Goal: Use online tool/utility: Use online tool/utility

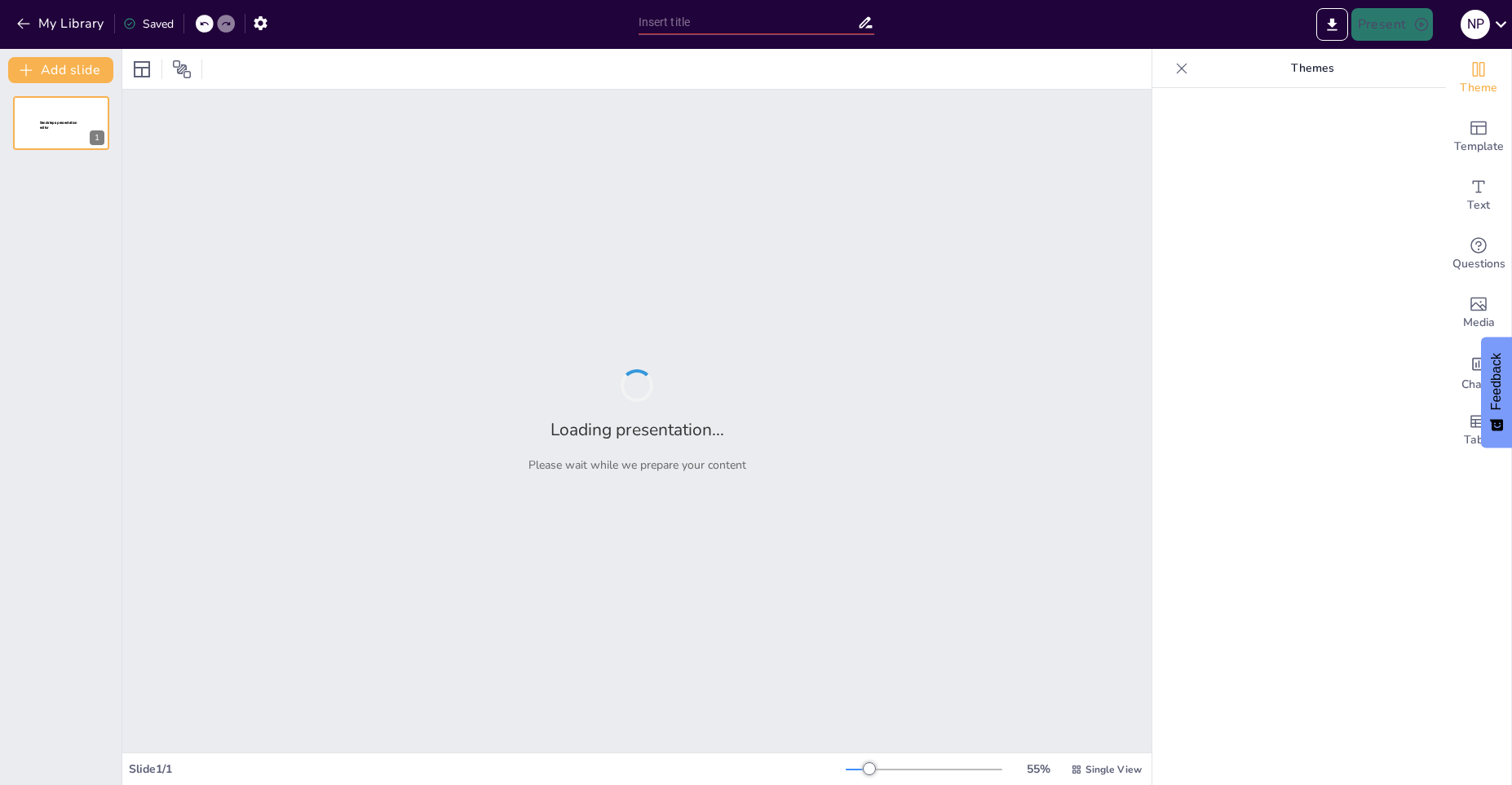
type input "Exploring the Fascinating World of Robotics"
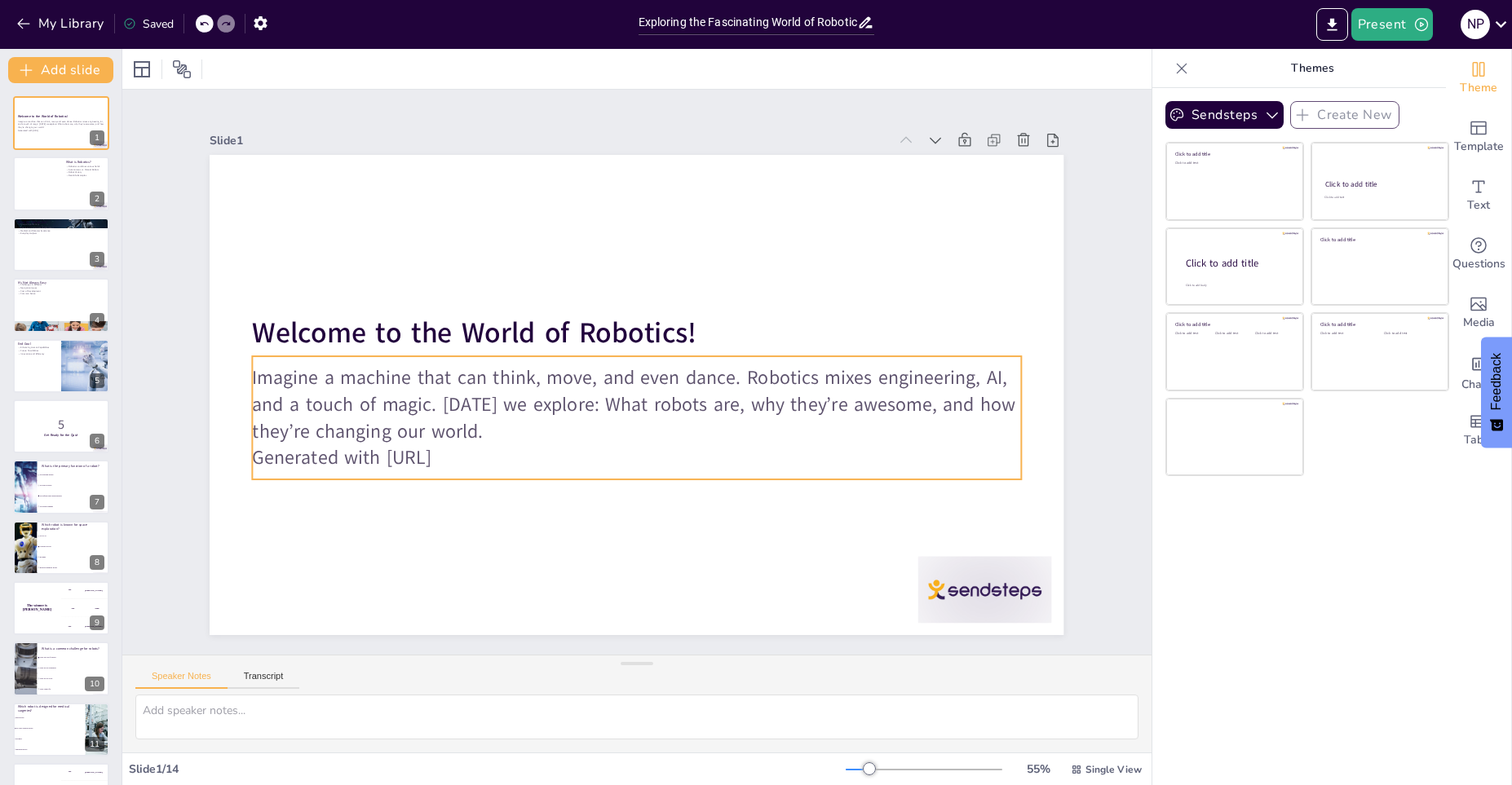
checkbox input "true"
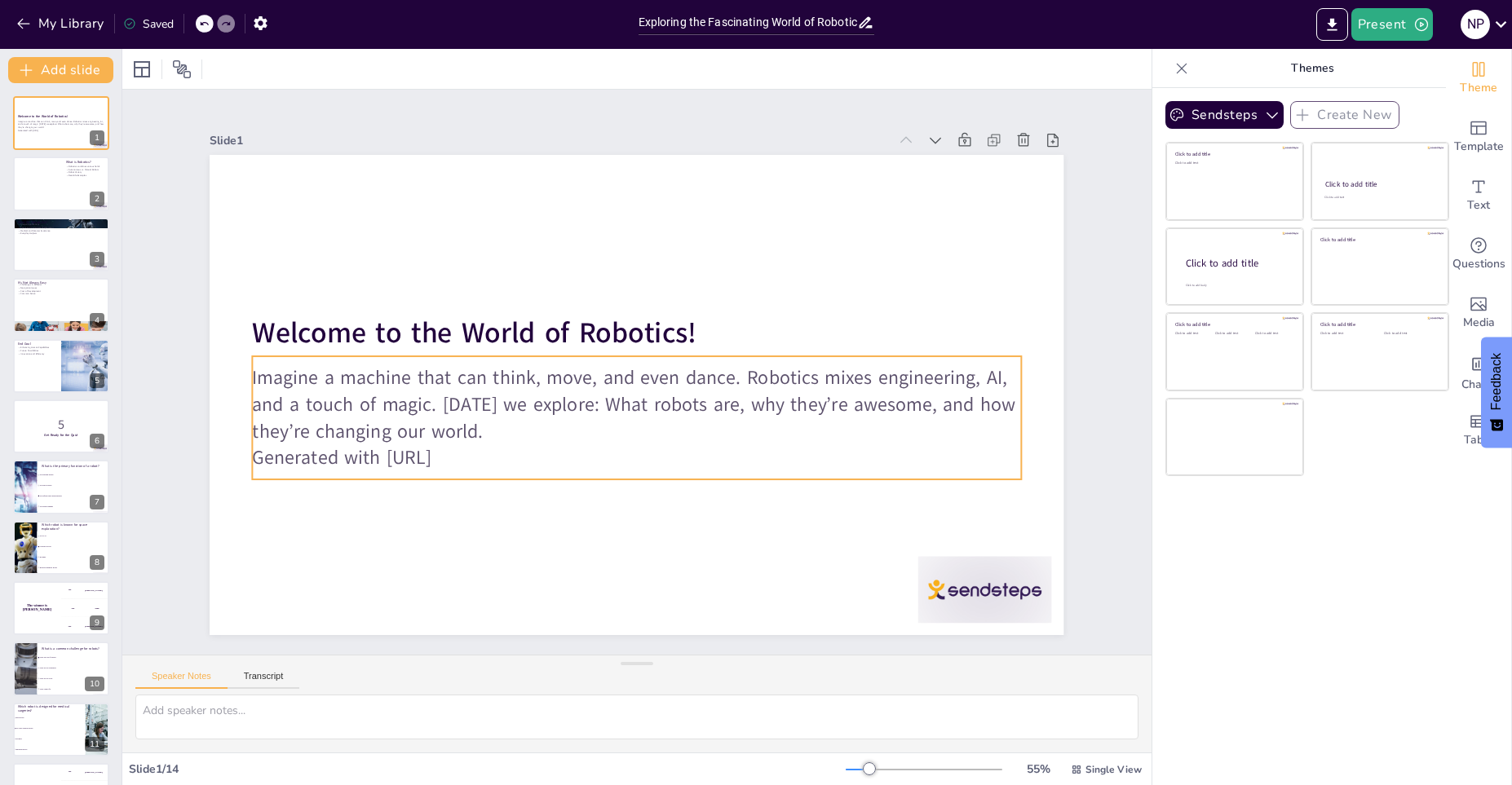
checkbox input "true"
